Goal: Task Accomplishment & Management: Manage account settings

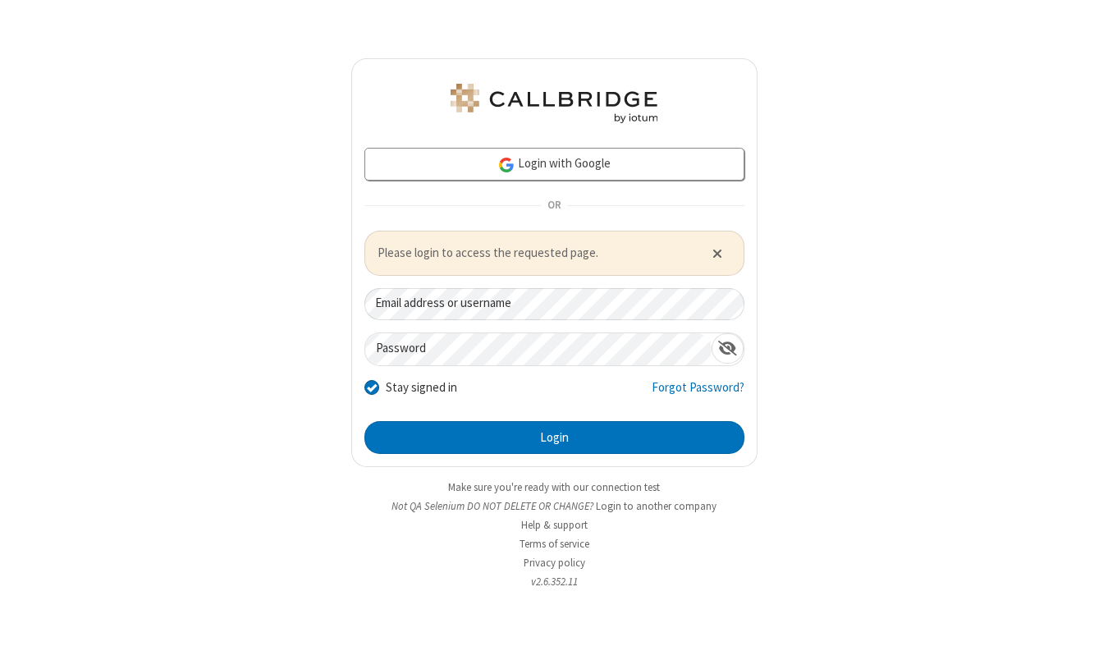
click at [894, 209] on div "Login with Google OR Please login to access the requested page. Email address o…" at bounding box center [554, 330] width 1108 height 660
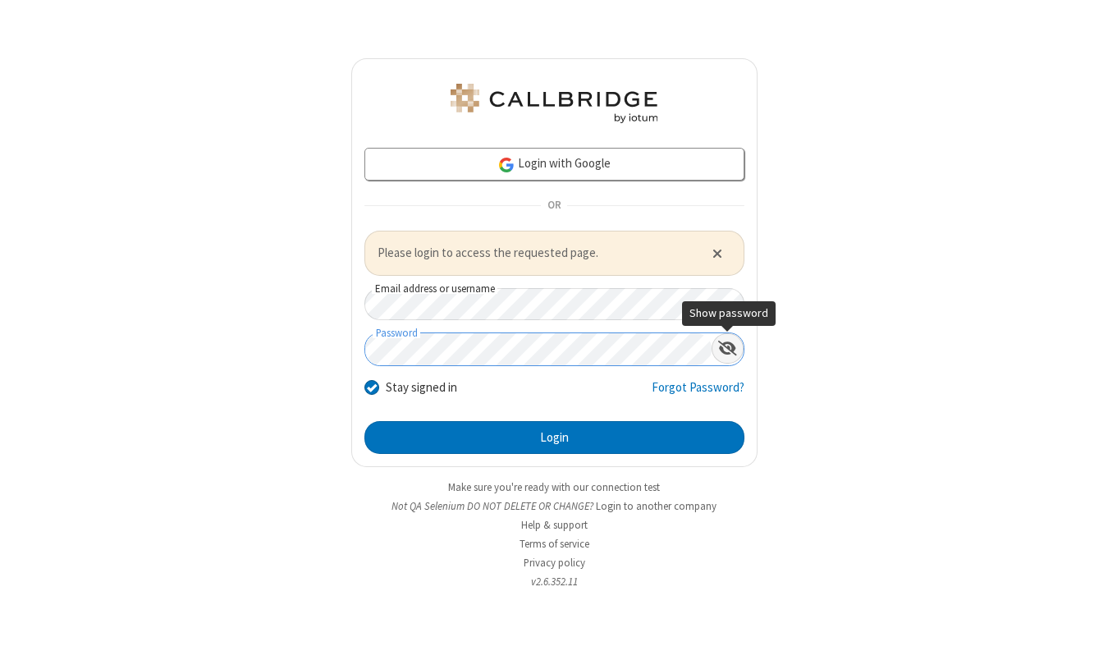
click at [723, 351] on span "Show password" at bounding box center [727, 348] width 19 height 16
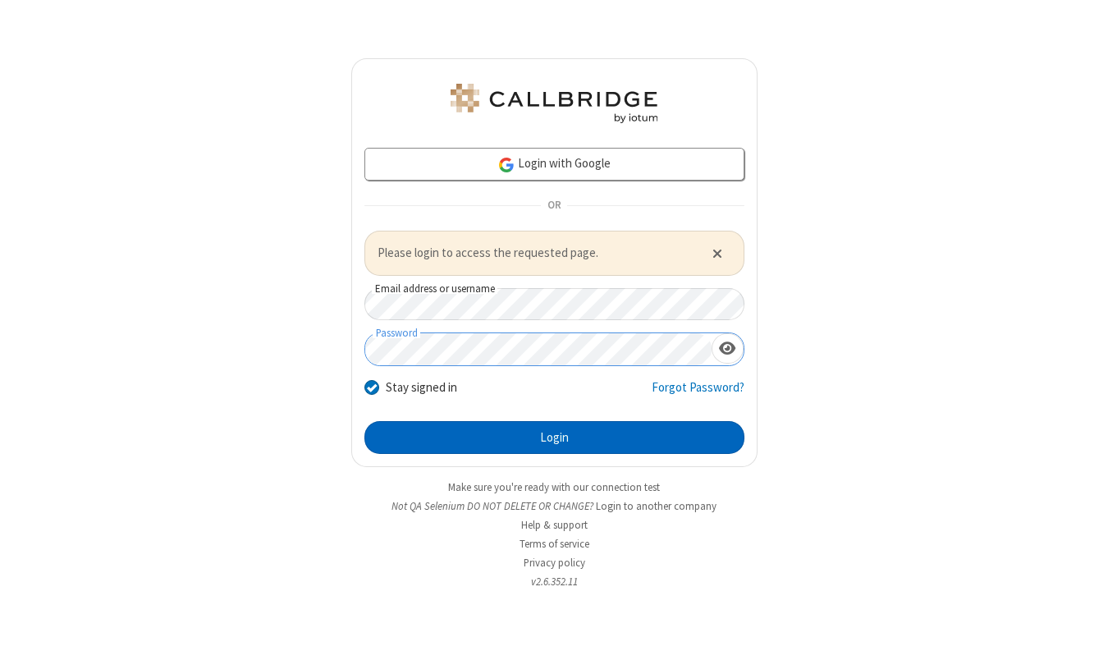
click at [590, 443] on button "Login" at bounding box center [554, 437] width 380 height 33
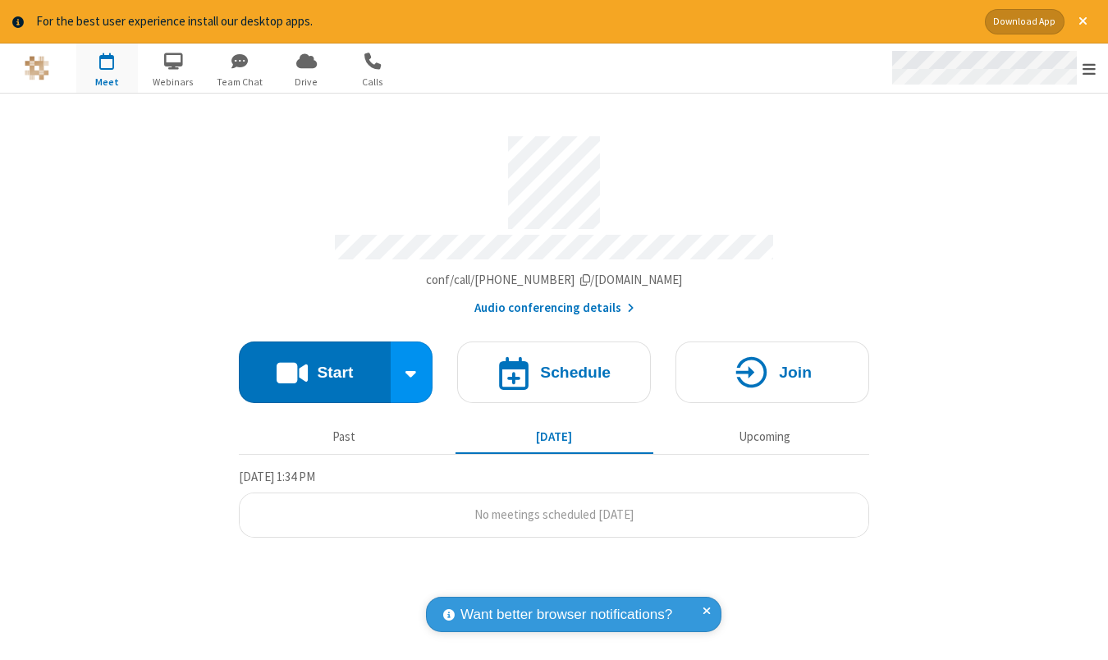
click at [1094, 69] on span "Open menu" at bounding box center [1088, 69] width 13 height 16
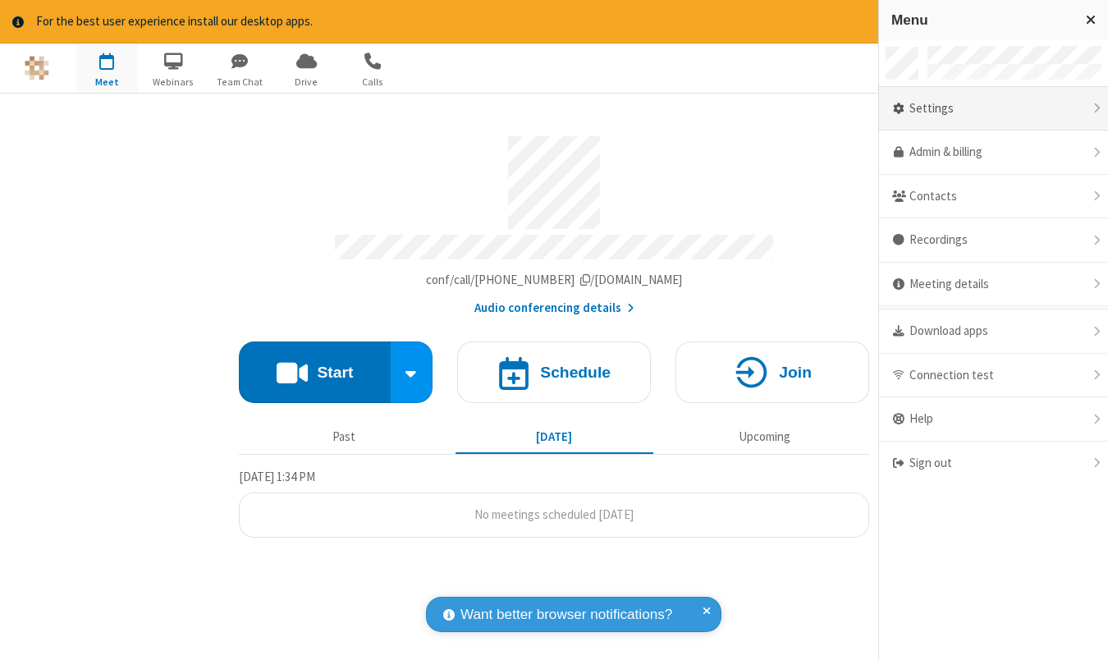
click at [1030, 100] on div "Settings" at bounding box center [993, 109] width 229 height 44
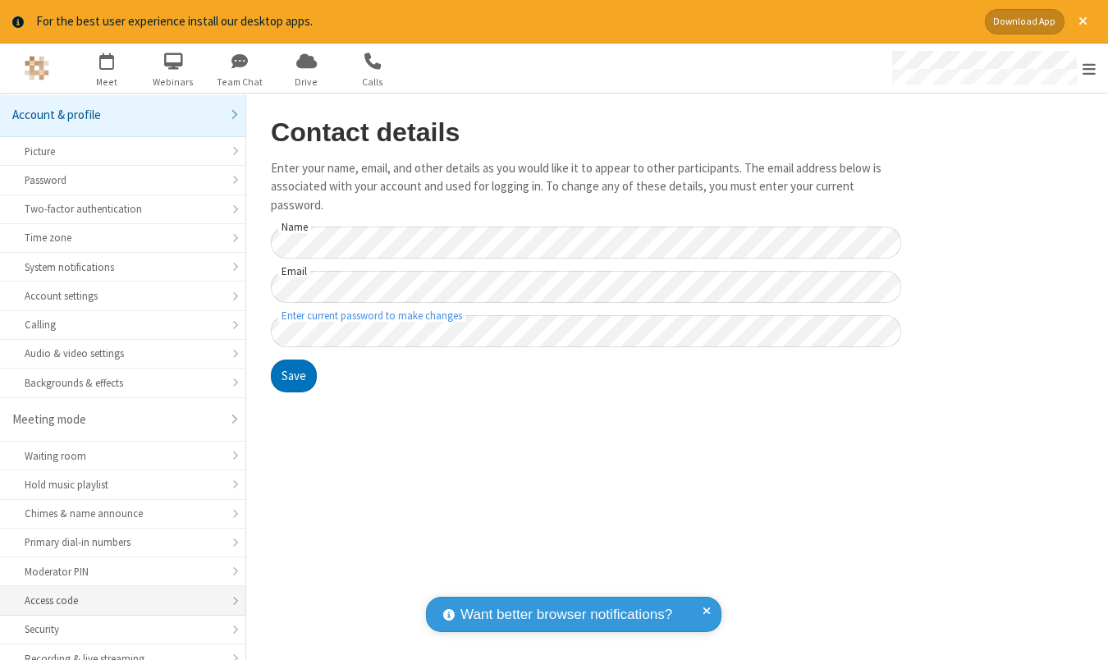
scroll to position [152, 0]
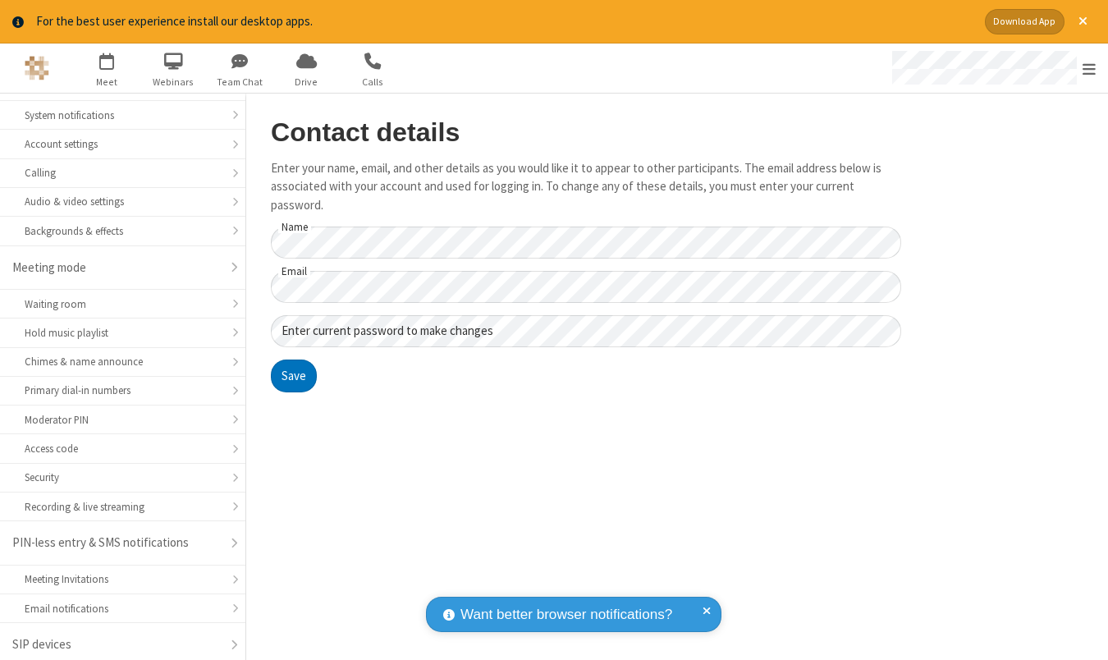
click at [996, 487] on main "Contact details Enter your name, email, and other details as you would like it …" at bounding box center [677, 377] width 862 height 567
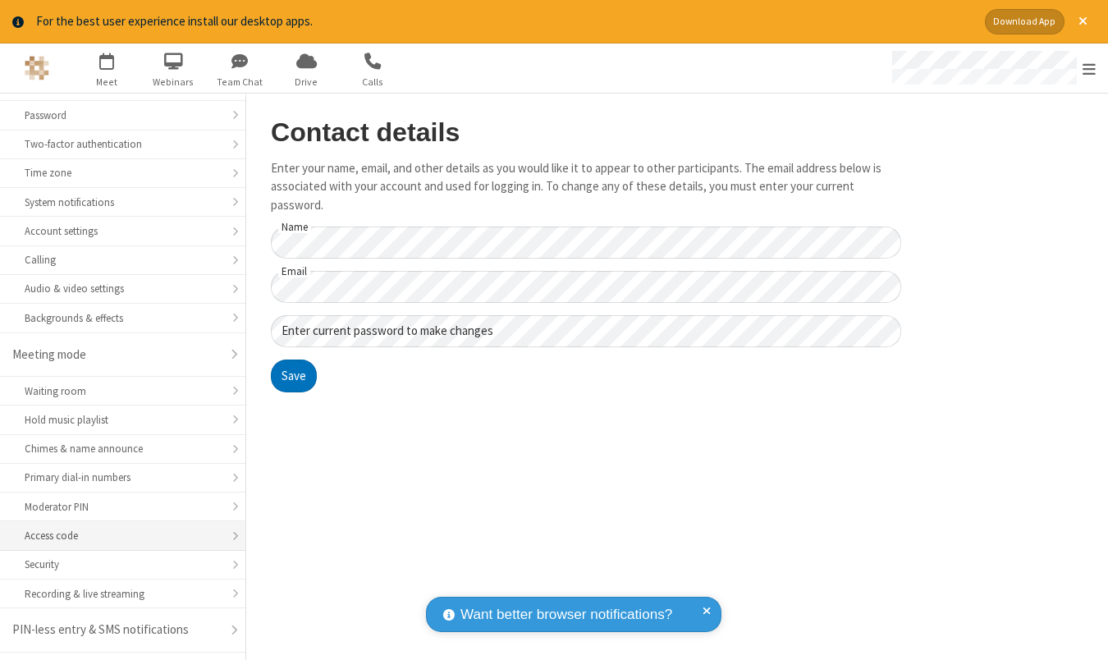
scroll to position [68, 0]
click at [159, 557] on div "Security" at bounding box center [123, 561] width 196 height 16
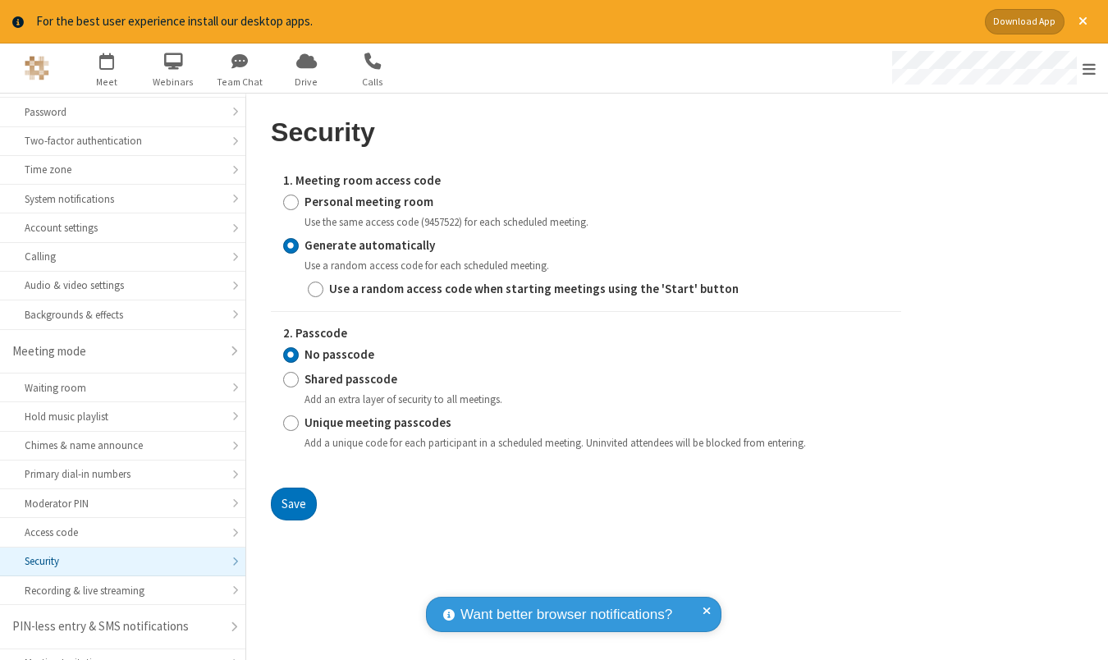
click at [351, 287] on strong "Use a random access code when starting meetings using the 'Start' button" at bounding box center [533, 289] width 409 height 16
click at [323, 287] on input "Use a random access code when starting meetings using the 'Start' button" at bounding box center [316, 288] width 16 height 17
checkbox input "true"
click at [304, 488] on button "Save" at bounding box center [294, 503] width 46 height 33
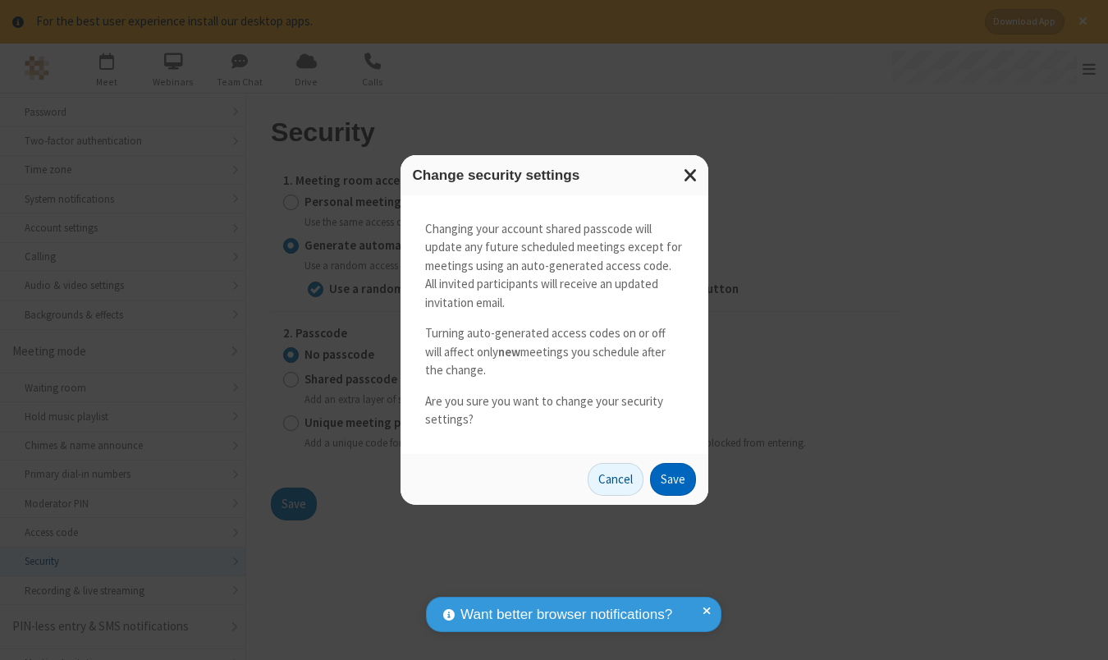
click at [662, 473] on button "Save" at bounding box center [673, 479] width 46 height 33
